Goal: Information Seeking & Learning: Learn about a topic

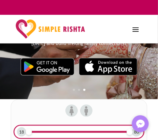
scroll to position [123, 0]
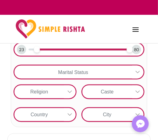
drag, startPoint x: 30, startPoint y: 50, endPoint x: 37, endPoint y: 53, distance: 7.7
click at [37, 53] on span at bounding box center [37, 49] width 6 height 6
drag, startPoint x: 129, startPoint y: 52, endPoint x: 57, endPoint y: 50, distance: 72.3
click at [57, 50] on span at bounding box center [57, 49] width 6 height 6
click at [55, 52] on span at bounding box center [55, 49] width 6 height 6
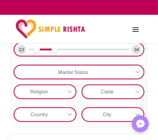
click at [106, 75] on div "Marital Status" at bounding box center [73, 72] width 118 height 13
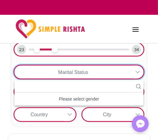
scroll to position [6, 1]
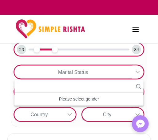
click at [106, 75] on div "Marital Status" at bounding box center [73, 72] width 118 height 13
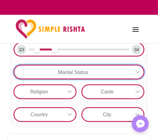
click at [67, 94] on div at bounding box center [70, 91] width 12 height 13
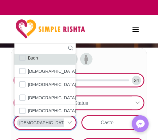
scroll to position [36, 0]
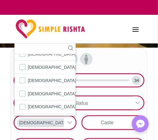
click at [152, 103] on div "23 34 Marital Status [DEMOGRAPHIC_DATA] 7 results are available [PERSON_NAME][D…" at bounding box center [79, 103] width 158 height 110
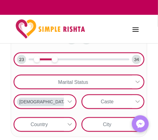
scroll to position [154, 0]
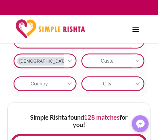
click at [103, 81] on div "City" at bounding box center [107, 83] width 50 height 13
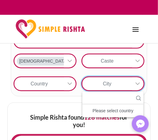
scroll to position [6, 1]
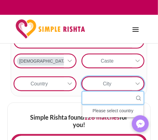
click at [96, 98] on input "text" at bounding box center [112, 98] width 61 height 13
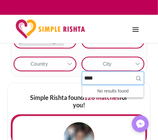
scroll to position [185, 0]
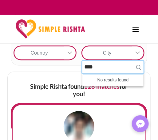
type input "****"
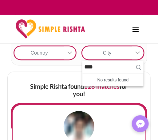
click at [47, 52] on div "Country" at bounding box center [39, 52] width 50 height 13
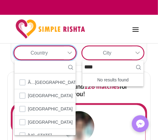
scroll to position [6, 1]
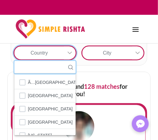
click at [40, 70] on input "text" at bounding box center [44, 67] width 61 height 13
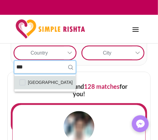
type input "***"
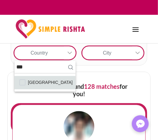
click at [35, 81] on span "[GEOGRAPHIC_DATA]" at bounding box center [50, 82] width 45 height 8
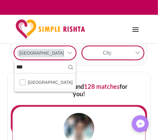
click at [118, 51] on div "City" at bounding box center [107, 52] width 50 height 13
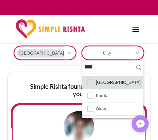
click at [110, 85] on li "[GEOGRAPHIC_DATA]" at bounding box center [112, 82] width 61 height 13
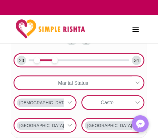
scroll to position [123, 0]
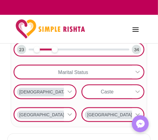
click at [137, 74] on icon at bounding box center [137, 72] width 5 height 5
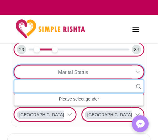
click at [111, 86] on input "text" at bounding box center [79, 86] width 130 height 13
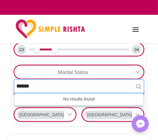
click at [108, 84] on input "******" at bounding box center [79, 86] width 130 height 13
type input "*"
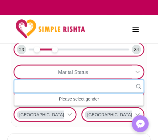
type input "*"
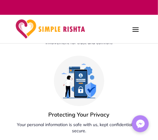
scroll to position [1570, 0]
